Goal: Task Accomplishment & Management: Manage account settings

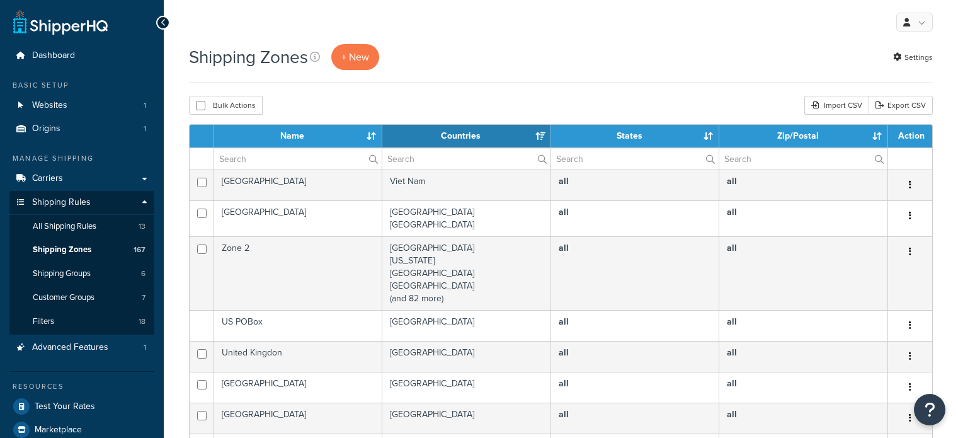
select select "15"
click at [246, 153] on input "text" at bounding box center [297, 158] width 167 height 21
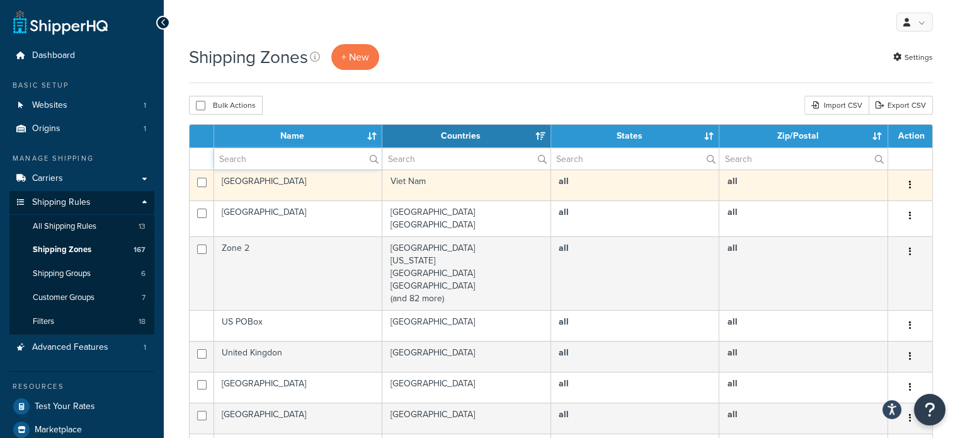
type input "aust post"
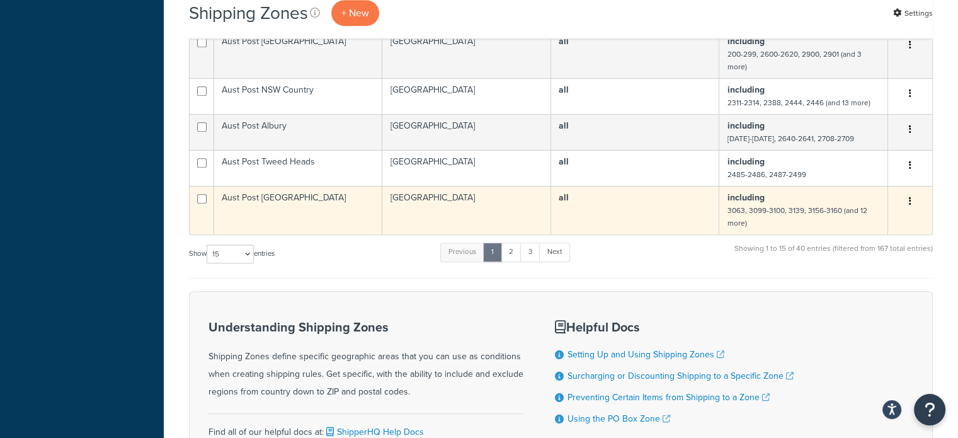
scroll to position [630, 0]
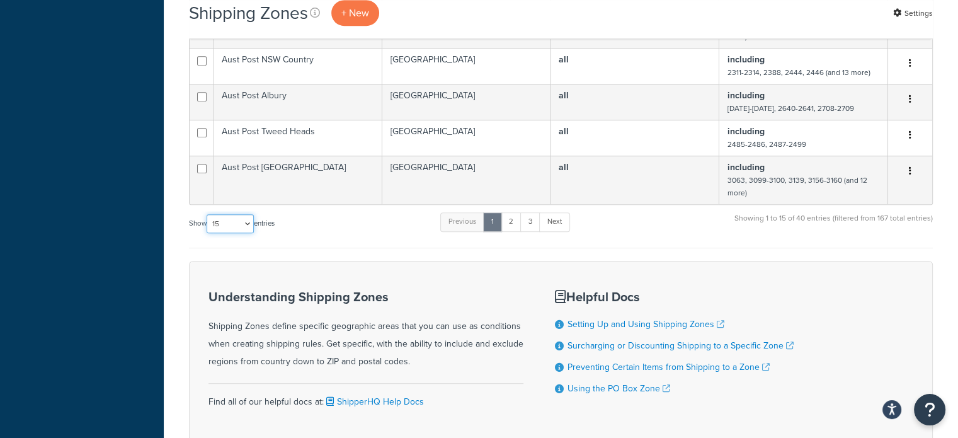
click at [225, 232] on select "10 15 25 50 100" at bounding box center [229, 223] width 47 height 19
select select "100"
click at [208, 233] on select "10 15 25 50 100" at bounding box center [229, 223] width 47 height 19
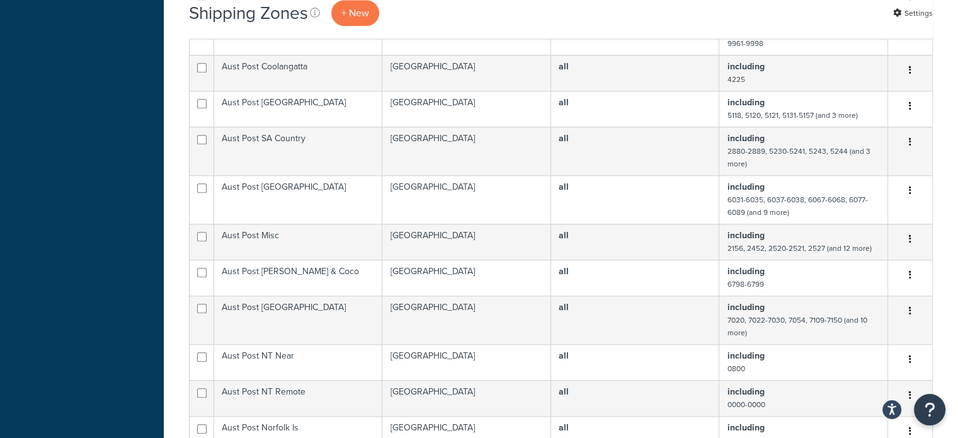
scroll to position [1259, 0]
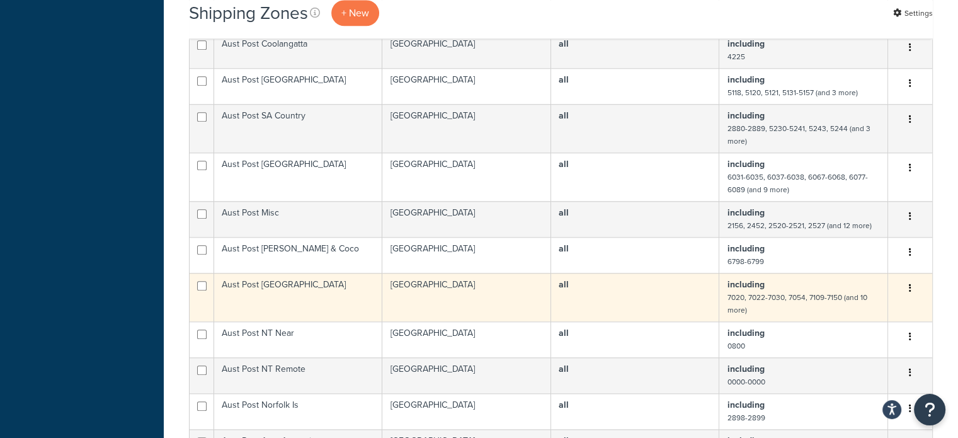
click at [290, 296] on td "Aust Post Tasmania" at bounding box center [298, 297] width 168 height 48
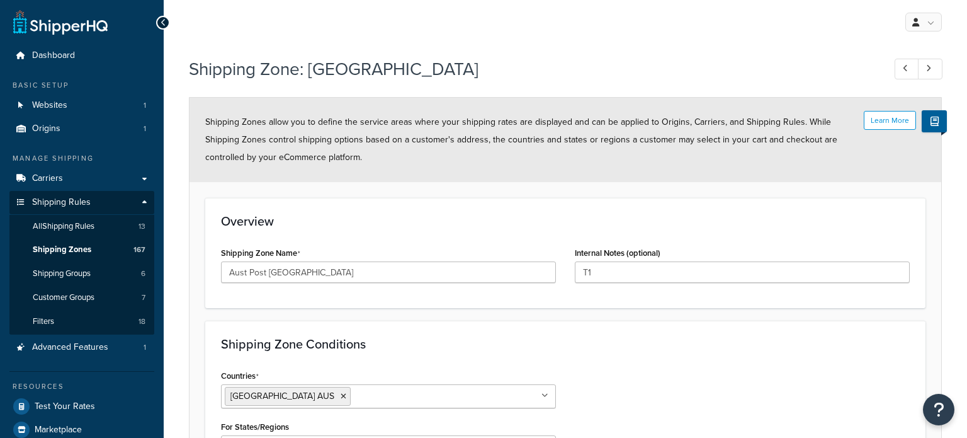
select select "including"
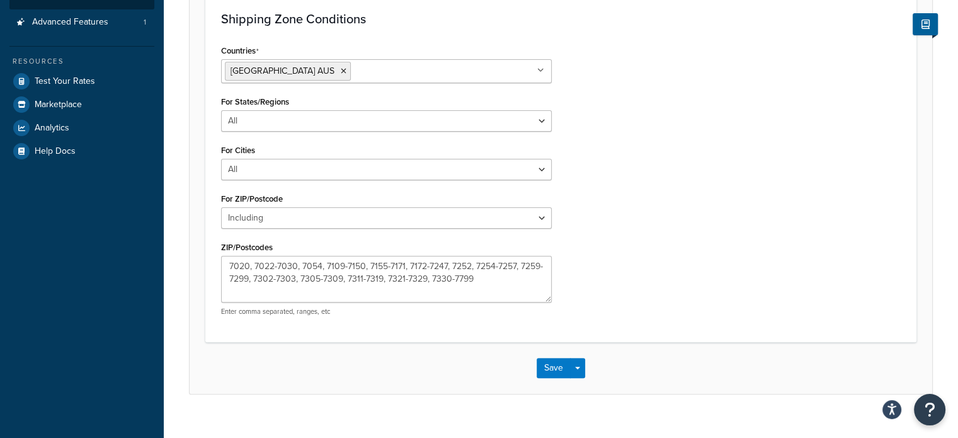
scroll to position [342, 0]
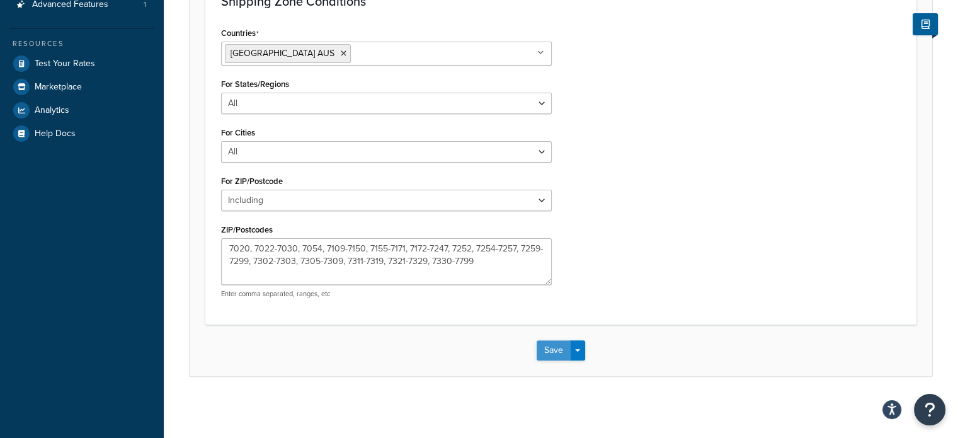
click at [545, 347] on button "Save" at bounding box center [553, 350] width 34 height 20
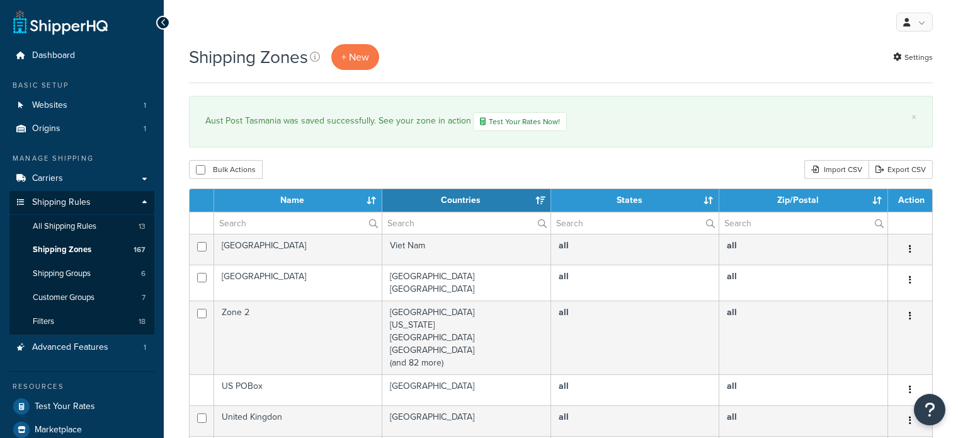
select select "15"
click at [272, 218] on input "text" at bounding box center [297, 222] width 167 height 21
type input "aust post"
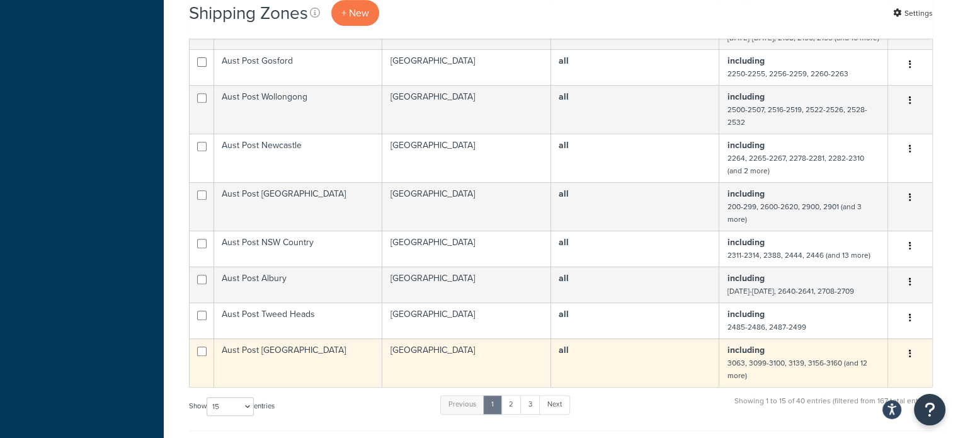
scroll to position [504, 0]
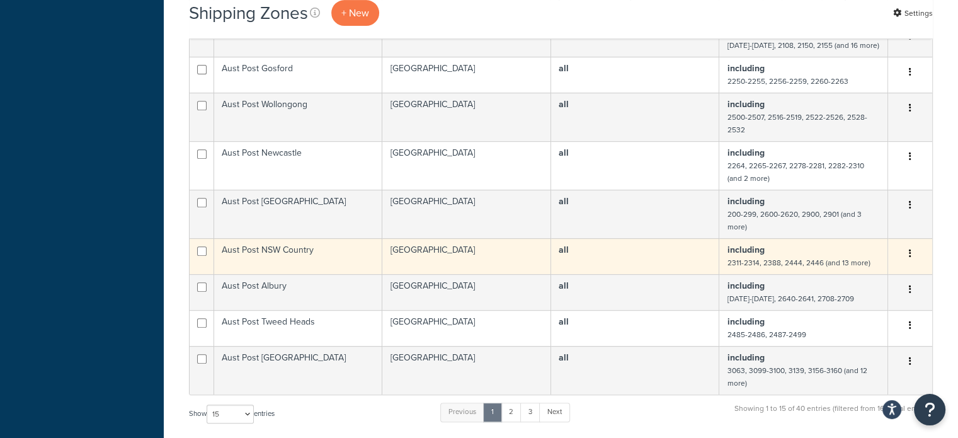
click at [339, 260] on td "Aust Post NSW Country" at bounding box center [298, 256] width 168 height 36
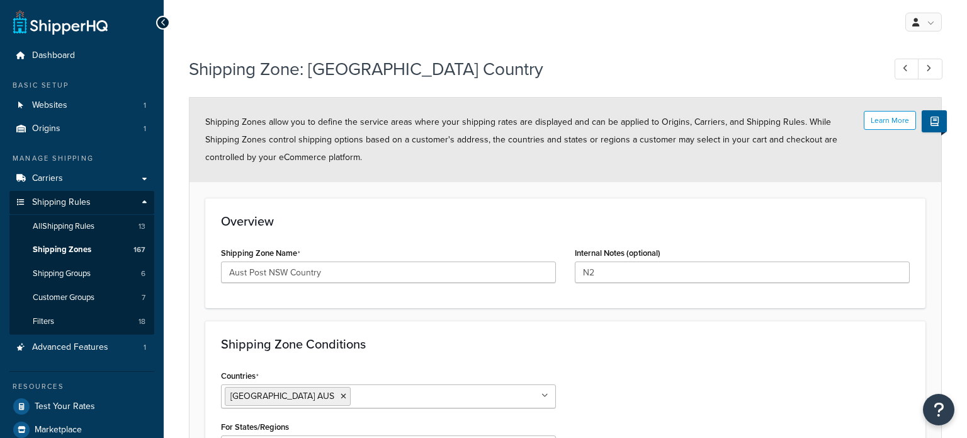
select select "including"
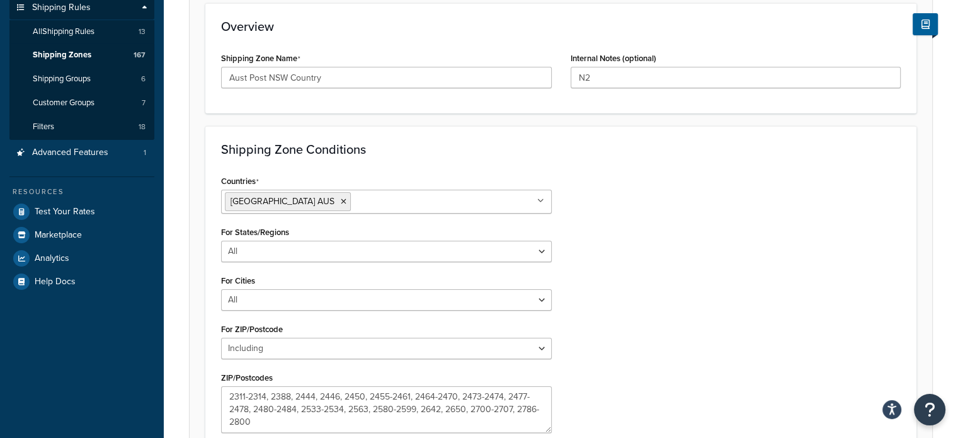
scroll to position [342, 0]
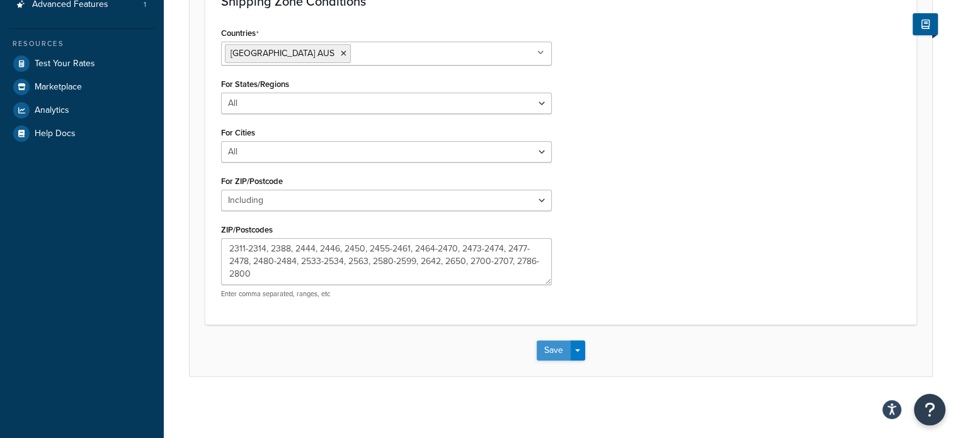
click at [546, 344] on button "Save" at bounding box center [553, 350] width 34 height 20
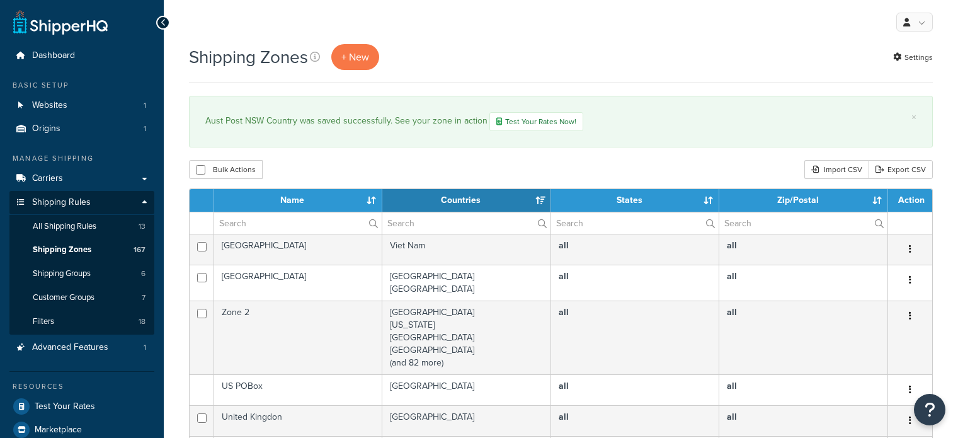
select select "15"
click at [288, 226] on input "text" at bounding box center [297, 222] width 167 height 21
type input "aust post"
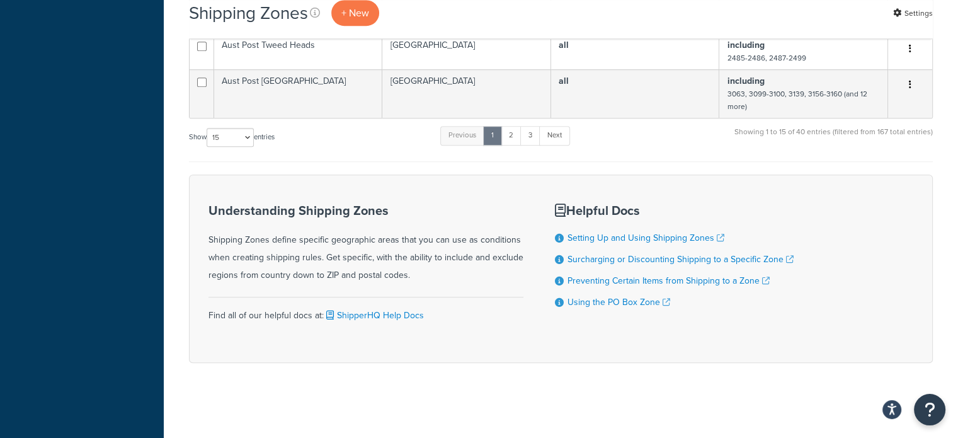
scroll to position [784, 0]
click at [229, 140] on select "10 15 25 50 100" at bounding box center [229, 136] width 47 height 19
select select "100"
click at [208, 146] on select "10 15 25 50 100" at bounding box center [229, 136] width 47 height 19
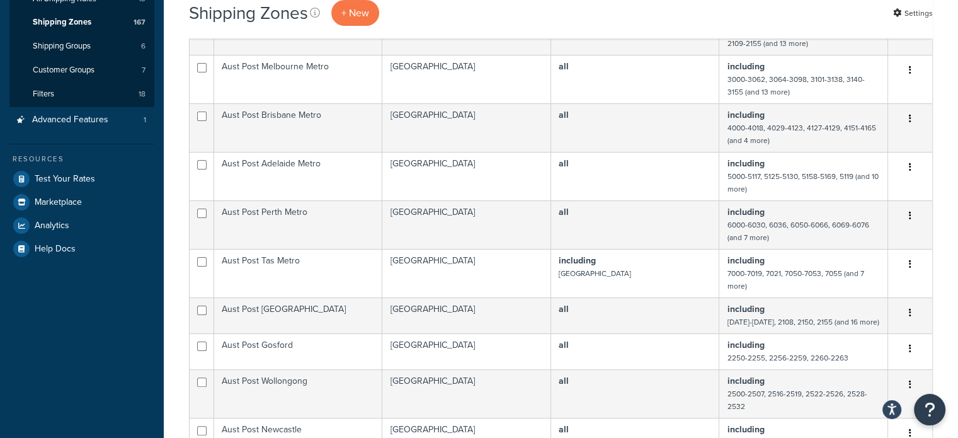
scroll to position [217, 0]
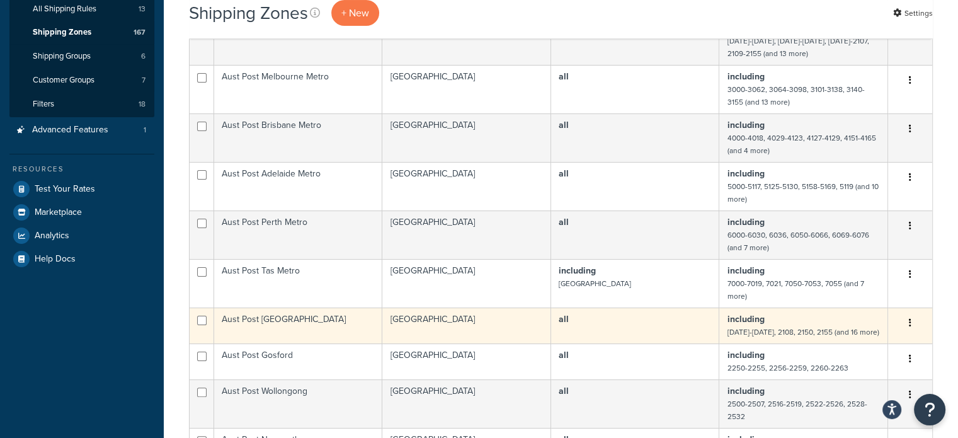
click at [321, 322] on td "Aust Post [GEOGRAPHIC_DATA]" at bounding box center [298, 325] width 168 height 36
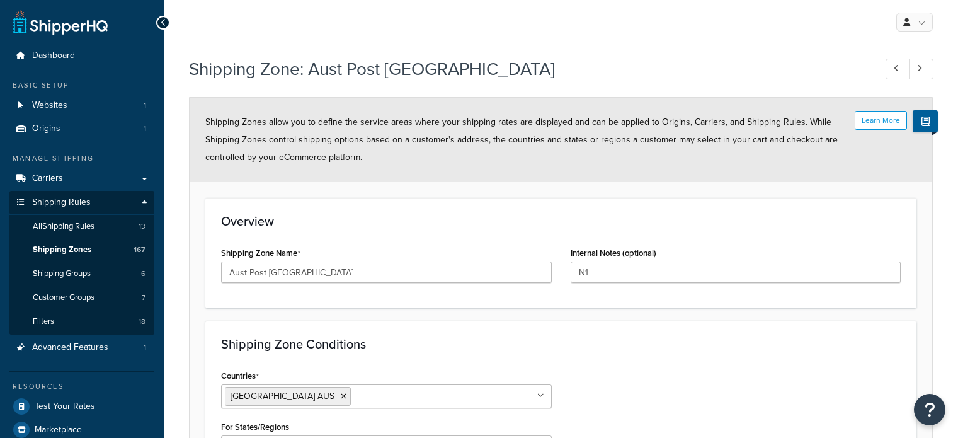
select select "including"
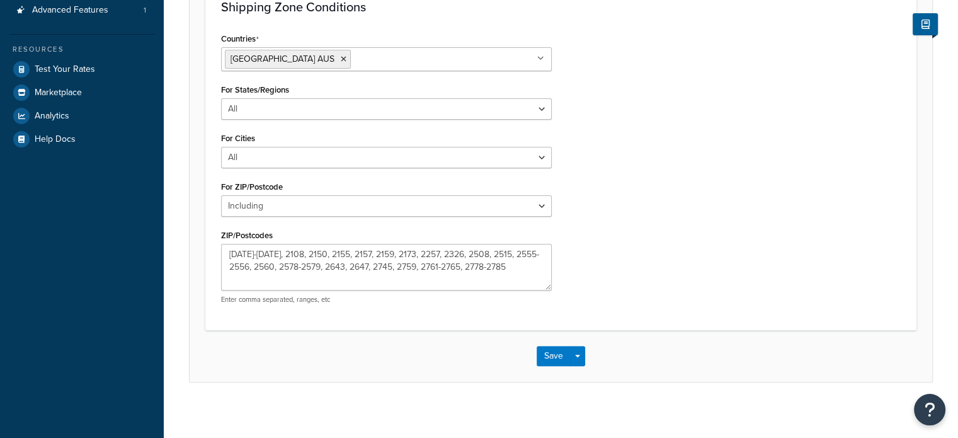
scroll to position [342, 0]
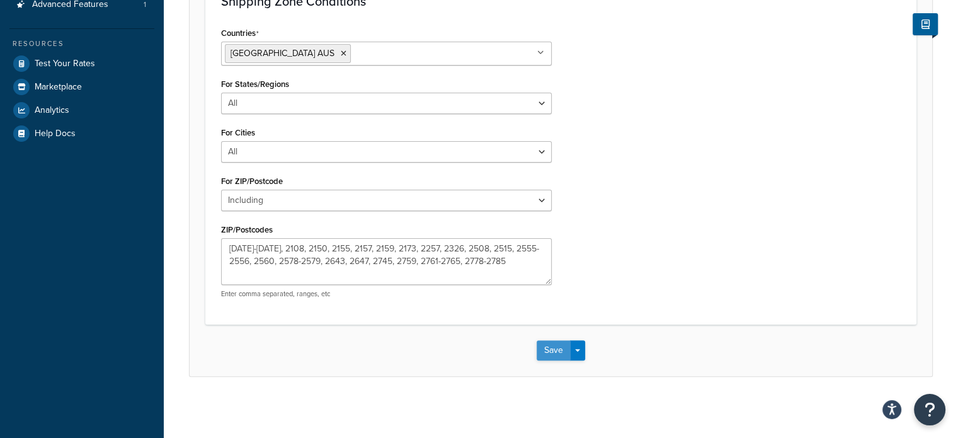
click at [558, 346] on button "Save" at bounding box center [553, 350] width 34 height 20
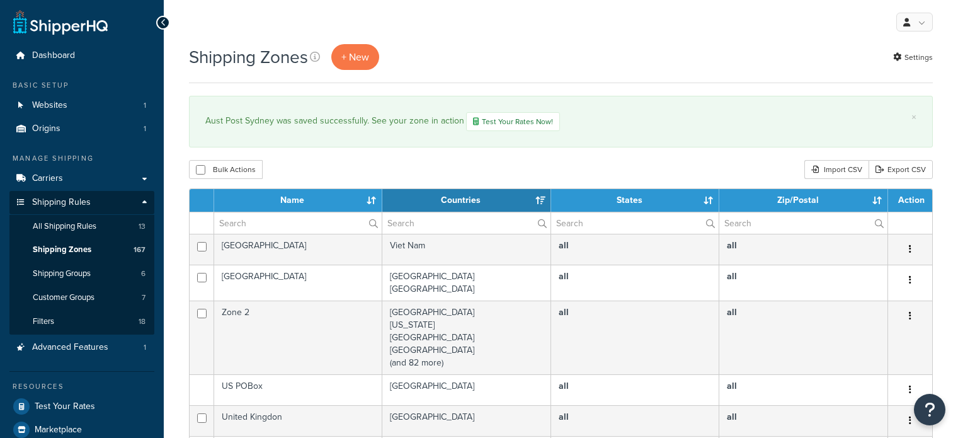
select select "15"
click at [274, 214] on input "text" at bounding box center [297, 222] width 167 height 21
type input "aust post"
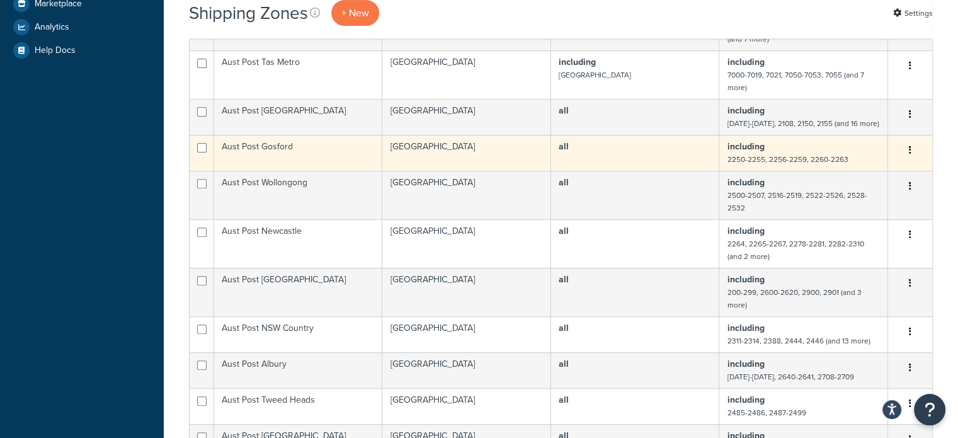
scroll to position [441, 0]
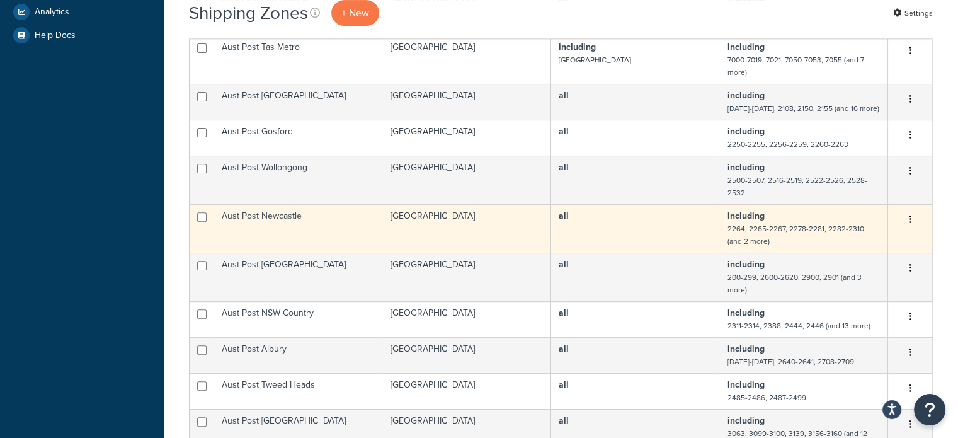
click at [300, 231] on td "Aust Post Newcastle" at bounding box center [298, 228] width 168 height 48
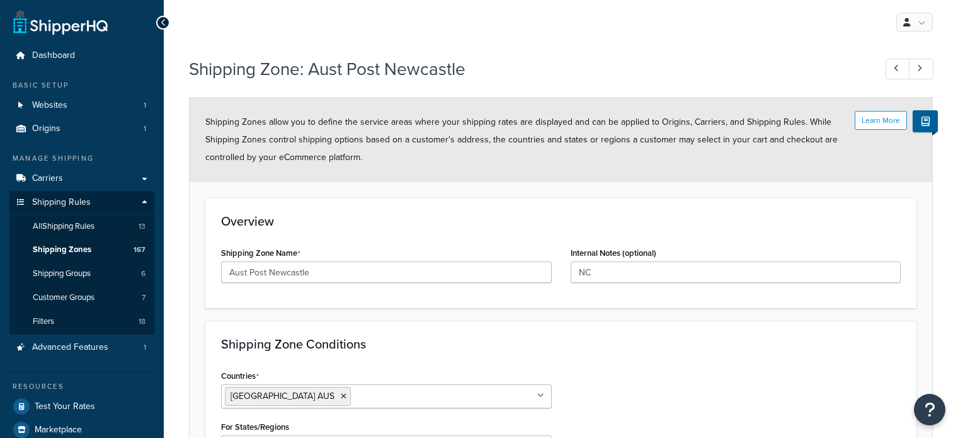
select select "including"
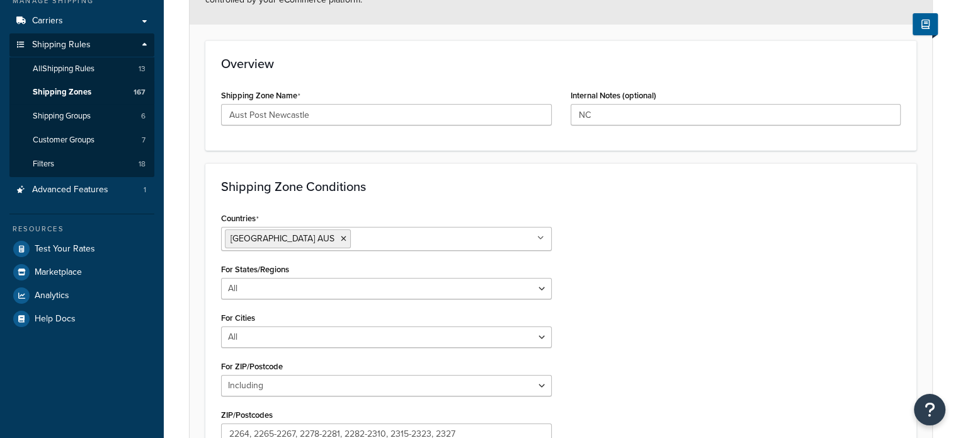
scroll to position [342, 0]
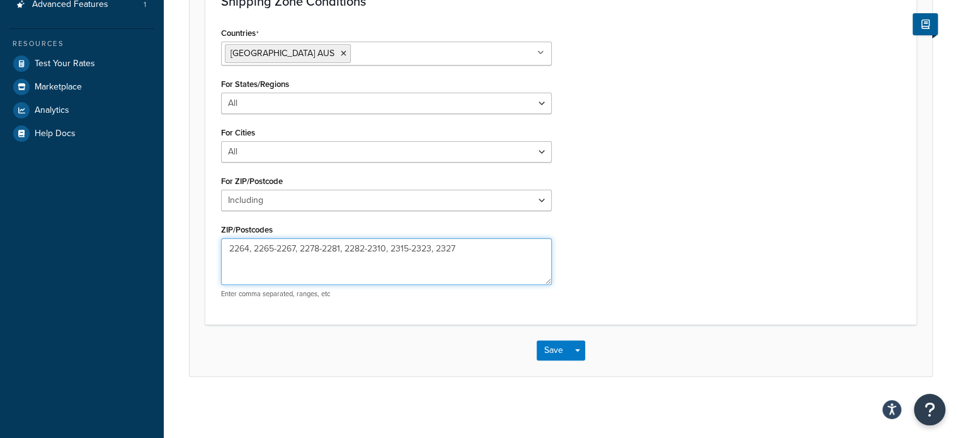
click at [413, 246] on textarea "2264, 2265-2267, 2278-2281, 2282-2310, 2315-2323, 2327" at bounding box center [386, 261] width 331 height 47
type textarea "2264, 2265-2267, 2278-2281, 2282-2310, 2315-2319, 2322-2323, 2327"
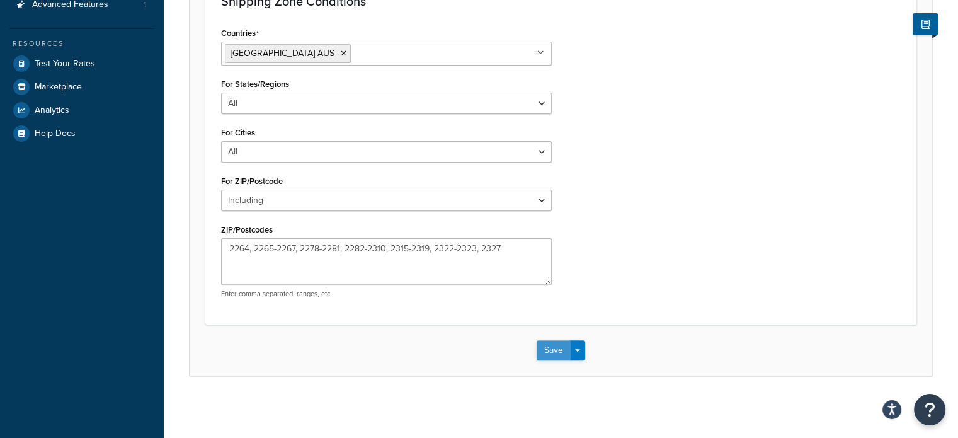
click at [555, 349] on button "Save" at bounding box center [553, 350] width 34 height 20
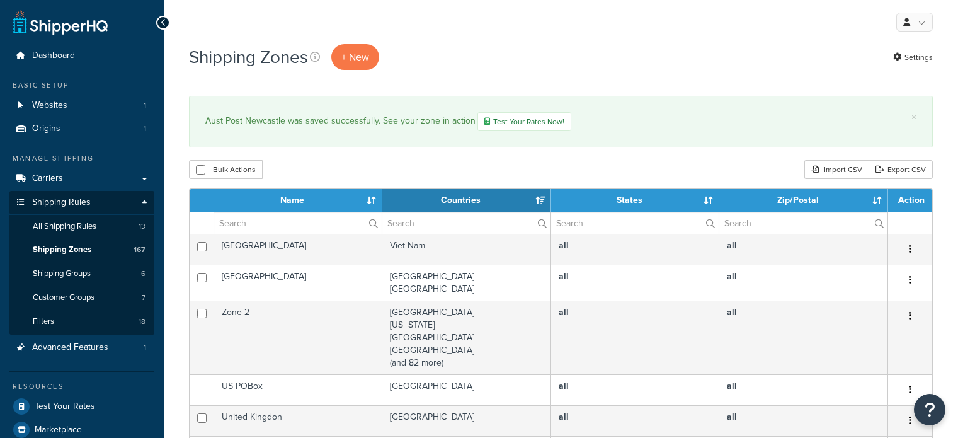
select select "15"
click at [277, 218] on input "text" at bounding box center [297, 222] width 167 height 21
type input "aust post"
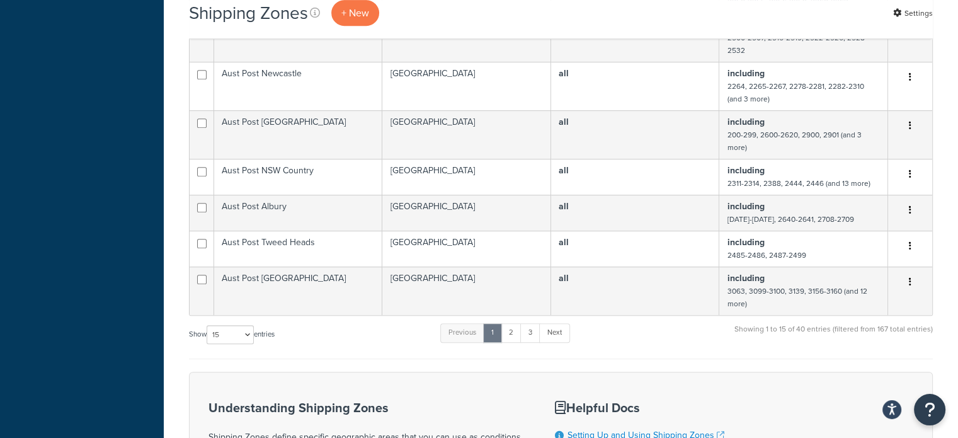
scroll to position [784, 0]
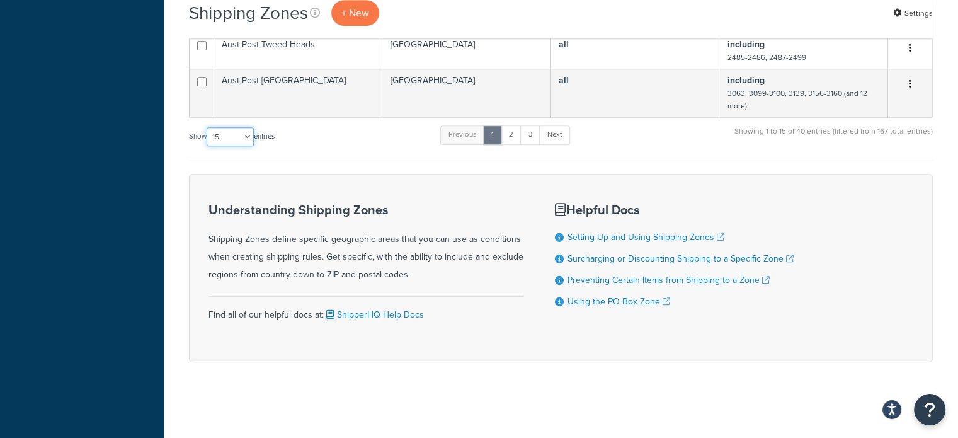
click at [216, 139] on select "10 15 25 50 100" at bounding box center [229, 136] width 47 height 19
select select "100"
click at [208, 146] on select "10 15 25 50 100" at bounding box center [229, 136] width 47 height 19
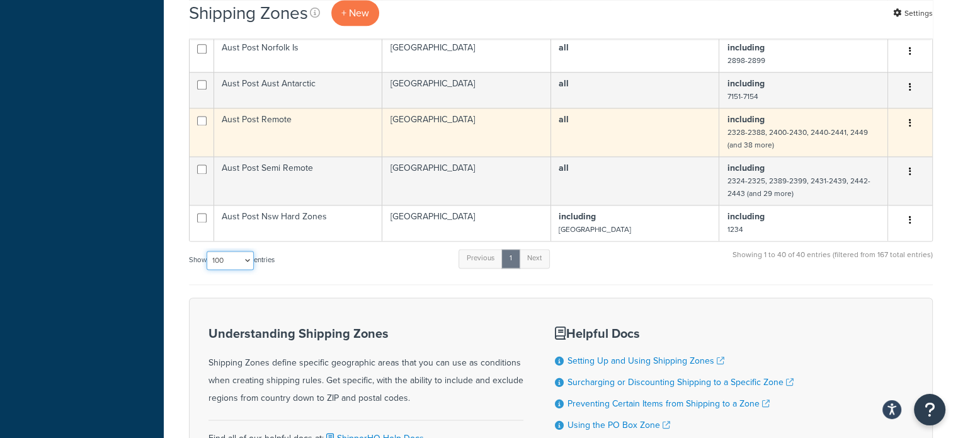
scroll to position [1728, 0]
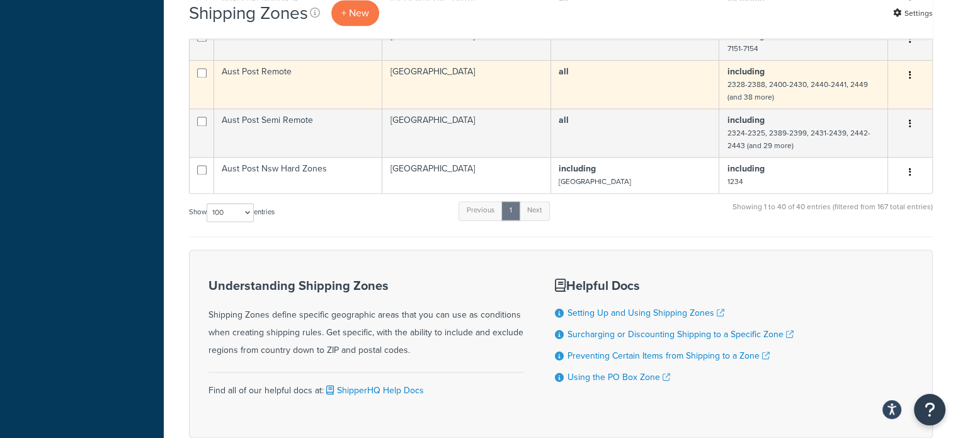
click at [281, 96] on td "Aust Post Remote" at bounding box center [298, 84] width 168 height 48
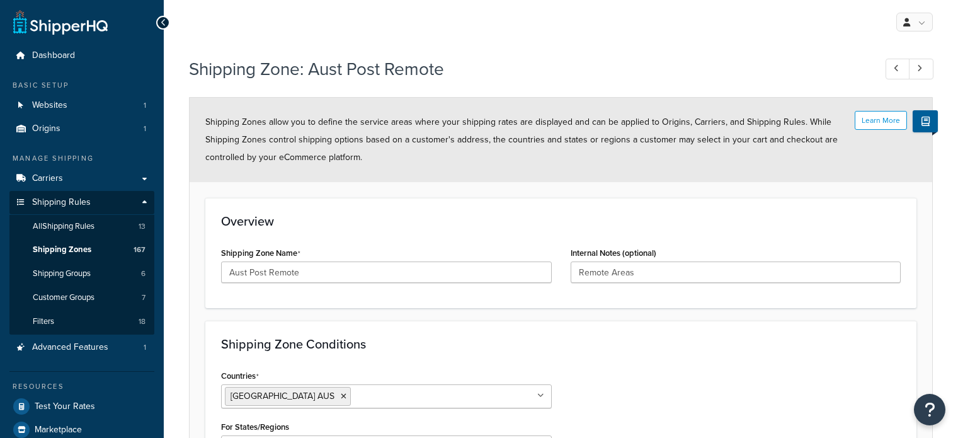
select select "including"
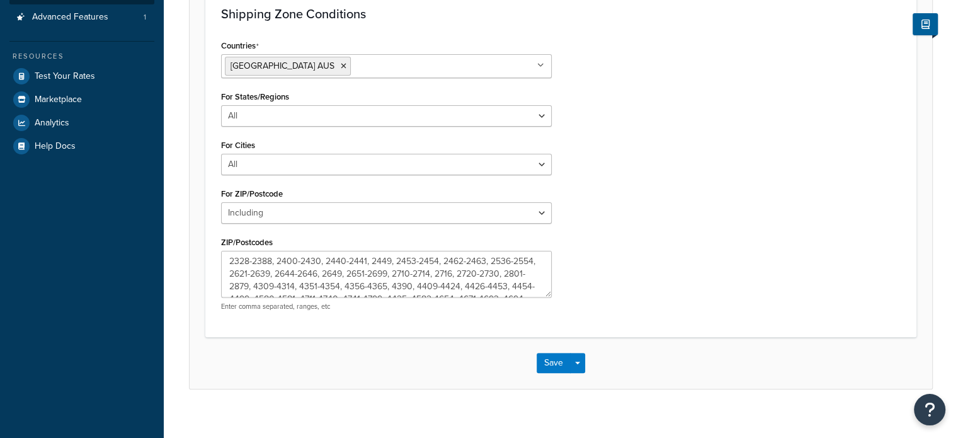
scroll to position [342, 0]
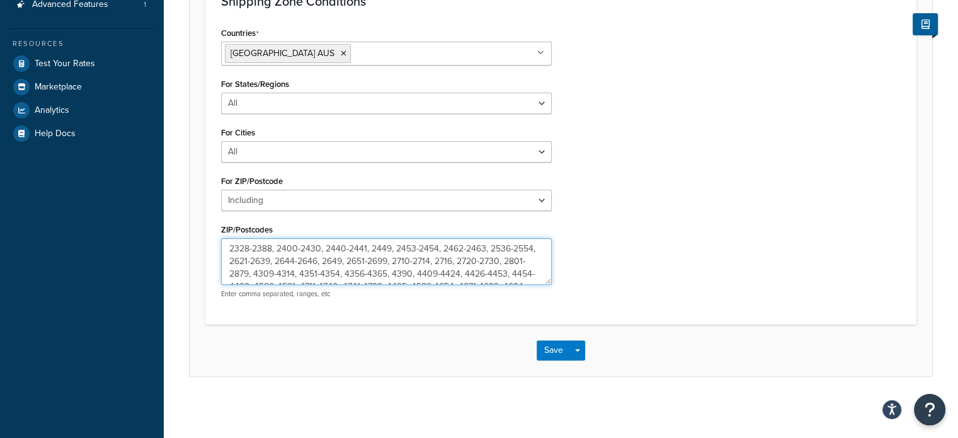
click at [229, 247] on textarea "2328-2388, 2400-2430, 2440-2441, 2449, 2453-2454, 2462-2463, 2536-2554, 2621-26…" at bounding box center [386, 261] width 331 height 47
type textarea "2320-2321, 2328-2388, 2400-2430, 2440-2441, 2449, 2453-2454, 2462-2463, 2536-25…"
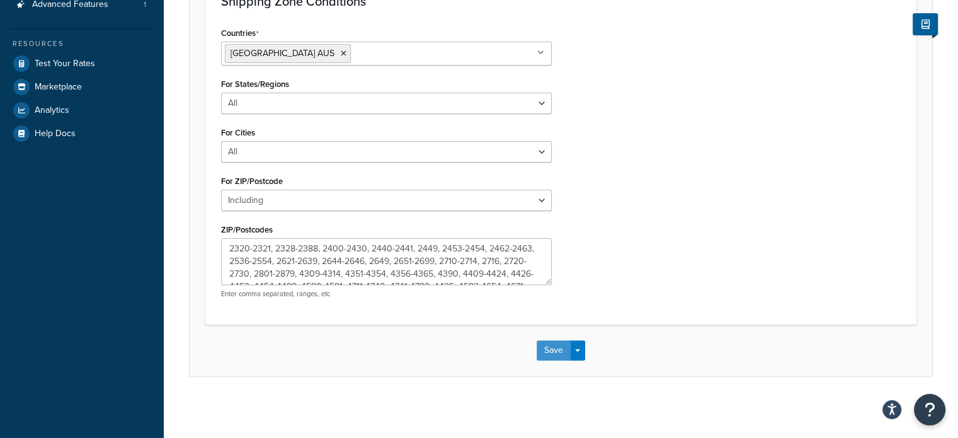
click at [551, 351] on button "Save" at bounding box center [553, 350] width 34 height 20
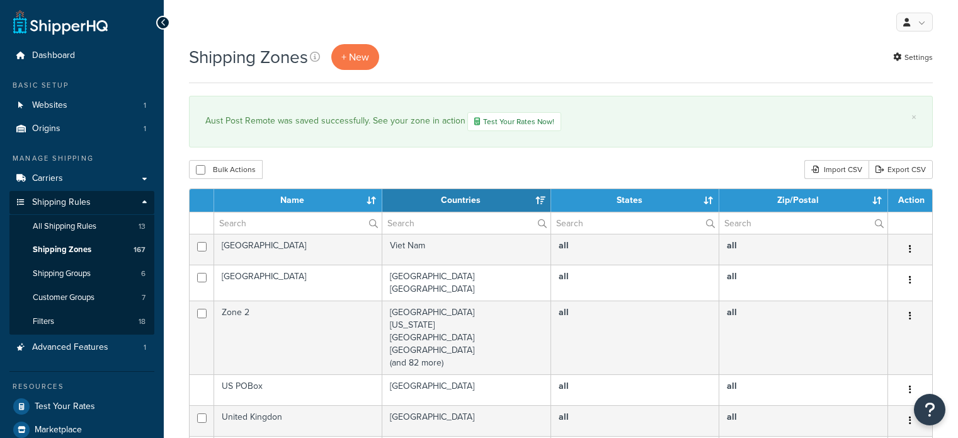
select select "15"
